Goal: Download file/media

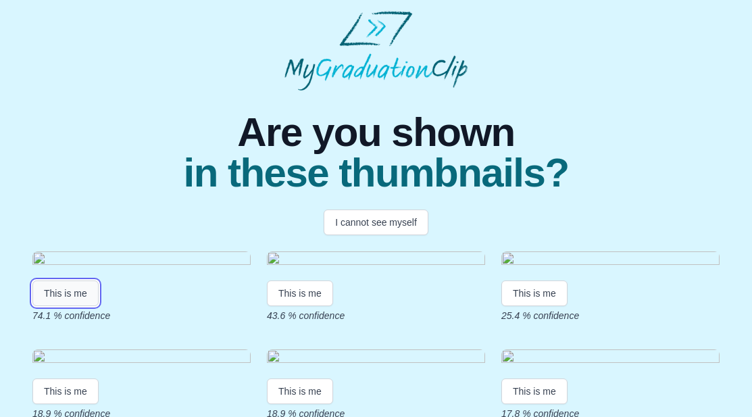
click at [71, 306] on button "This is me" at bounding box center [65, 293] width 66 height 26
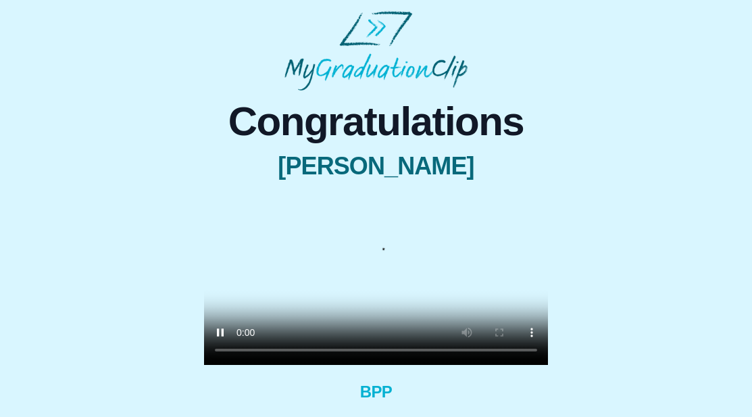
scroll to position [111, 0]
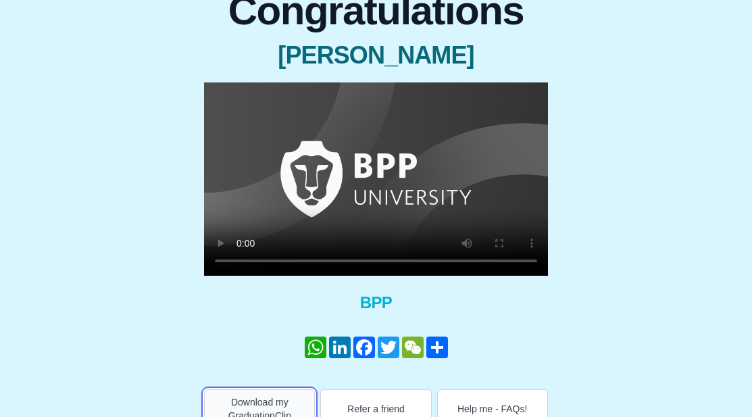
click at [271, 394] on button "Download my GraduationClip" at bounding box center [259, 408] width 111 height 39
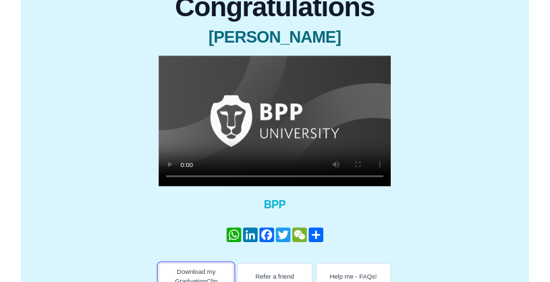
scroll to position [89, 0]
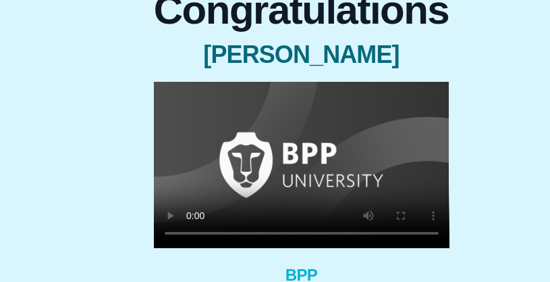
click at [385, 122] on video at bounding box center [302, 165] width 296 height 166
